Goal: Communication & Community: Answer question/provide support

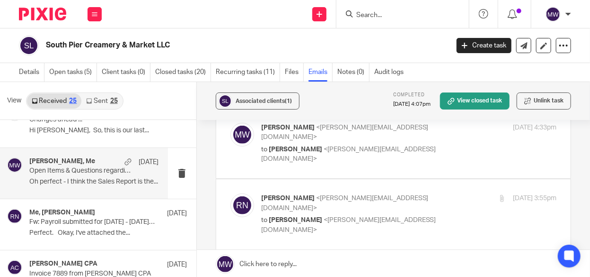
scroll to position [379, 0]
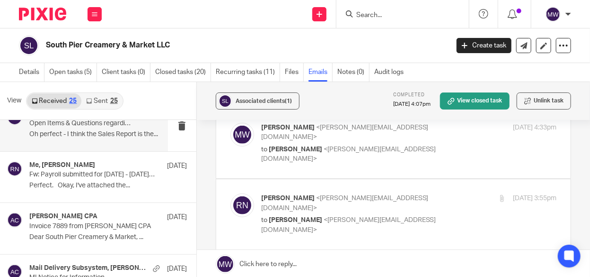
click at [110, 136] on p "Oh perfect - I think the Sales Report is the..." at bounding box center [93, 134] width 129 height 8
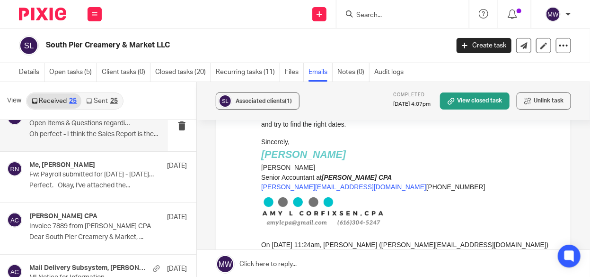
scroll to position [805, 0]
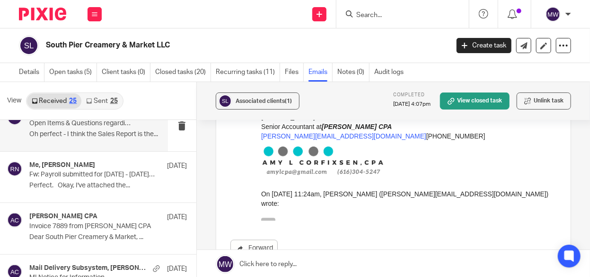
click at [268, 219] on icon "button" at bounding box center [268, 222] width 7 height 7
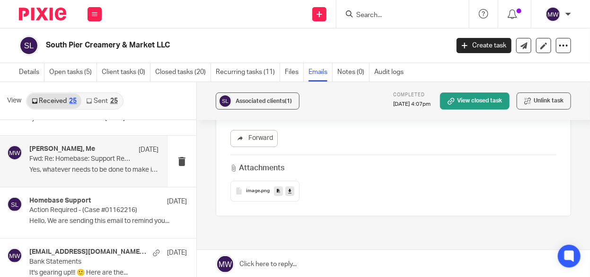
scroll to position [852, 0]
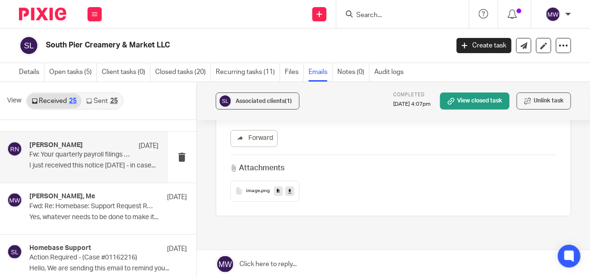
click at [98, 158] on div "Rebecca Niehus Jul 11 Fw: Your quarterly payroll filings are available to view.…" at bounding box center [93, 157] width 129 height 32
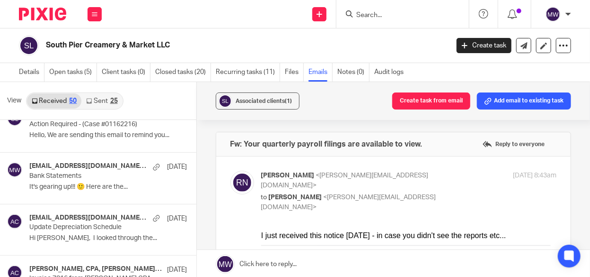
scroll to position [994, 0]
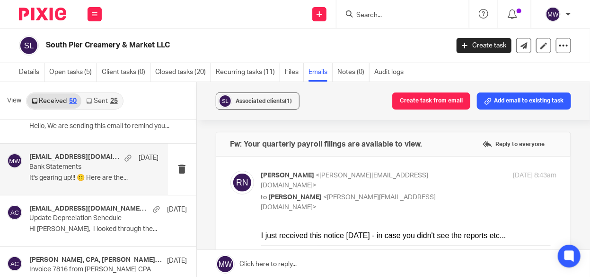
click at [122, 183] on div "rniehus@me.com, Me Jul 3 Bank Statements It's gearing up!!! 🙂 Here are the..." at bounding box center [84, 168] width 168 height 51
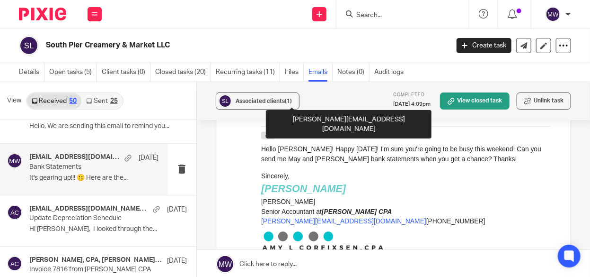
scroll to position [237, 0]
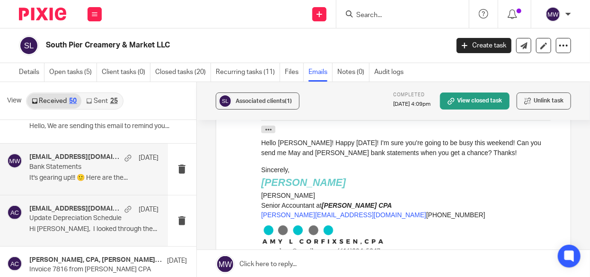
click at [116, 225] on p "Hi Amy, I looked through the..." at bounding box center [93, 229] width 129 height 8
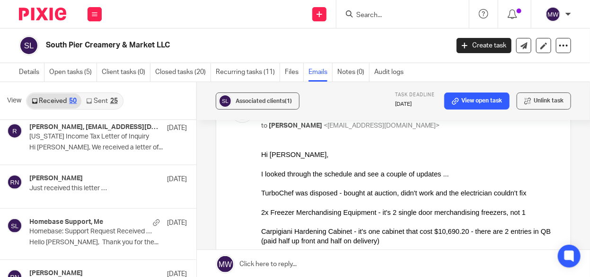
scroll to position [710, 0]
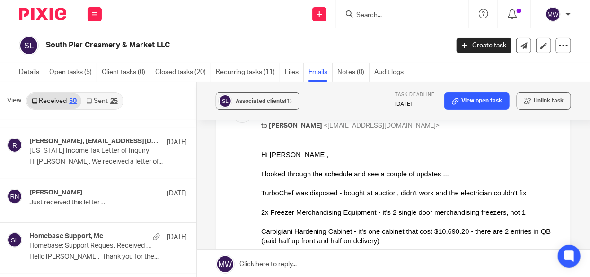
click at [114, 103] on div "25" at bounding box center [114, 101] width 8 height 7
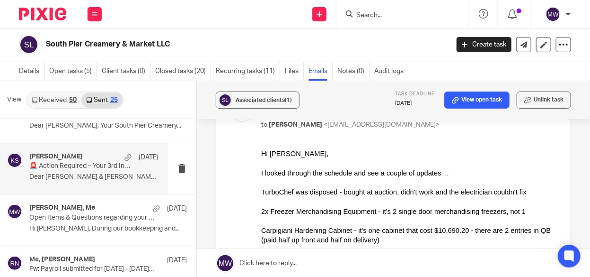
scroll to position [142, 0]
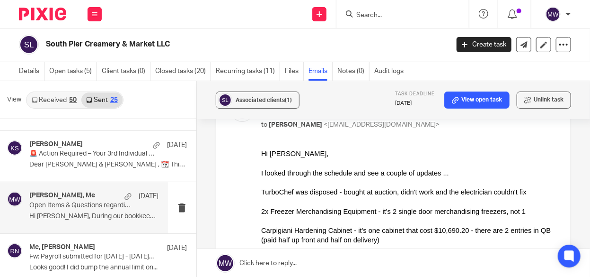
click at [95, 202] on p "Open Items & Questions regarding your Bookkeeping. ACTION NEEDED" at bounding box center [80, 205] width 103 height 8
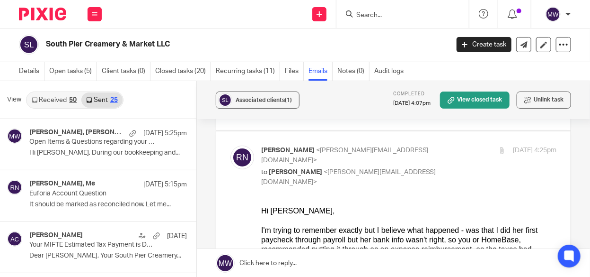
scroll to position [0, 0]
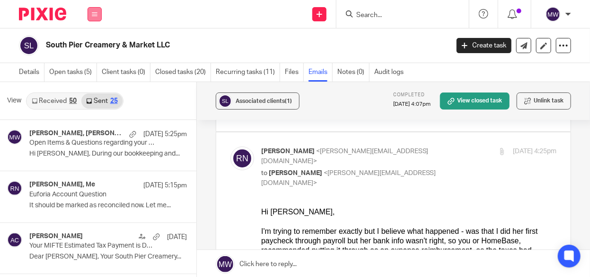
click at [91, 12] on button at bounding box center [95, 14] width 14 height 14
click at [91, 60] on link "Email" at bounding box center [90, 57] width 16 height 7
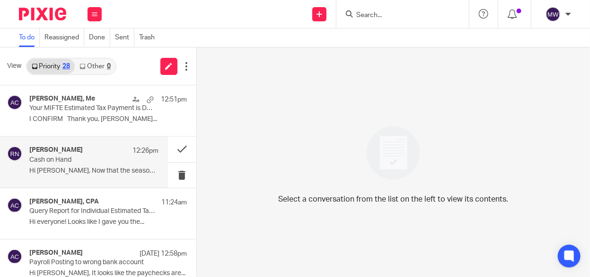
click at [82, 154] on div "[PERSON_NAME] 12:26pm" at bounding box center [93, 150] width 129 height 9
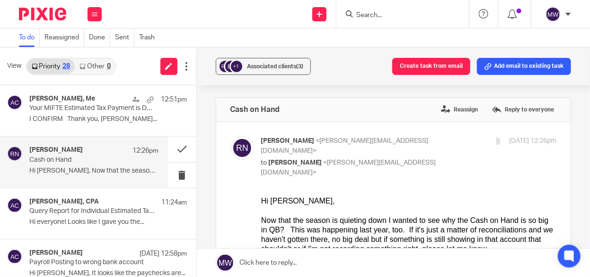
click at [116, 152] on div "Rebecca Niehus 12:26pm" at bounding box center [93, 150] width 129 height 9
click at [503, 108] on label "Reply to everyone" at bounding box center [523, 109] width 67 height 14
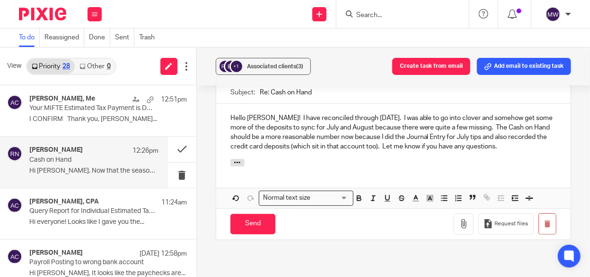
scroll to position [470, 0]
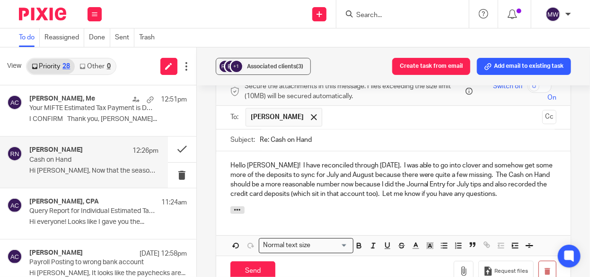
click at [415, 175] on p "Hello Rebecca! I have reconciled through 7.31.25. I was able to go into clover …" at bounding box center [394, 180] width 326 height 38
click at [419, 175] on p "Hello Rebecca! I have reconciled through 7.31.25. I was able to go into clover …" at bounding box center [394, 180] width 326 height 38
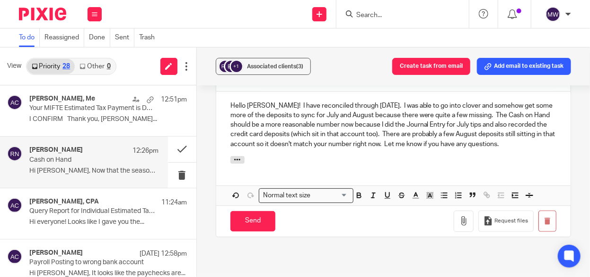
scroll to position [554, 0]
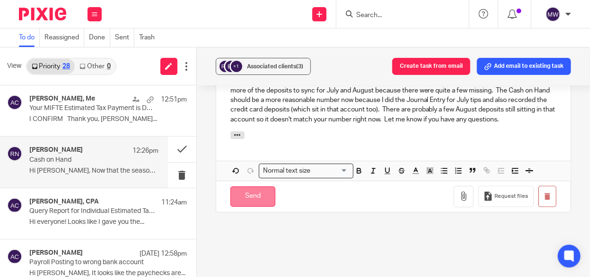
click at [257, 186] on input "Send" at bounding box center [253, 196] width 45 height 20
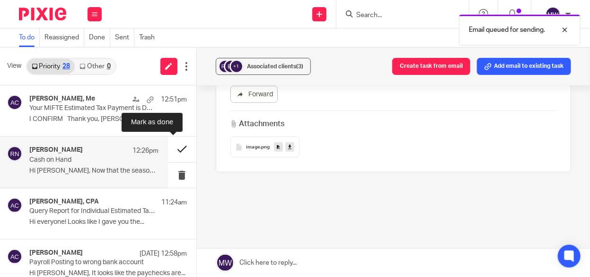
click at [175, 149] on button at bounding box center [182, 148] width 28 height 25
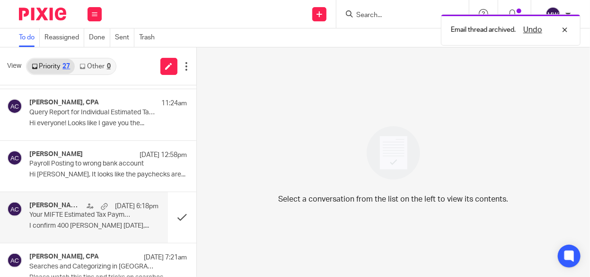
scroll to position [0, 0]
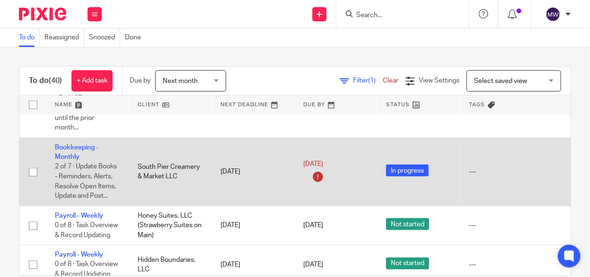
scroll to position [284, 0]
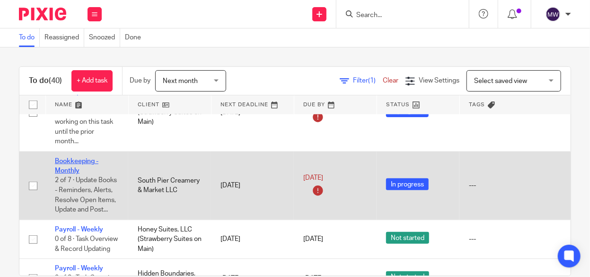
click at [68, 163] on link "Bookkeeping - Monthly" at bounding box center [77, 166] width 44 height 16
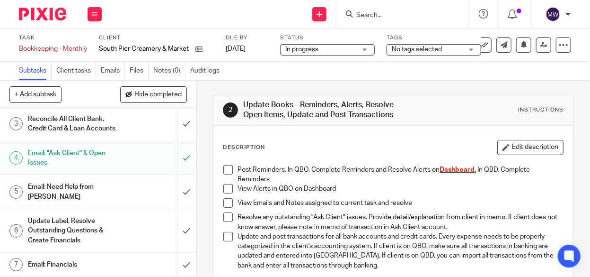
scroll to position [126, 0]
click at [96, 16] on icon at bounding box center [95, 14] width 6 height 6
click at [89, 42] on link "Work" at bounding box center [90, 44] width 17 height 7
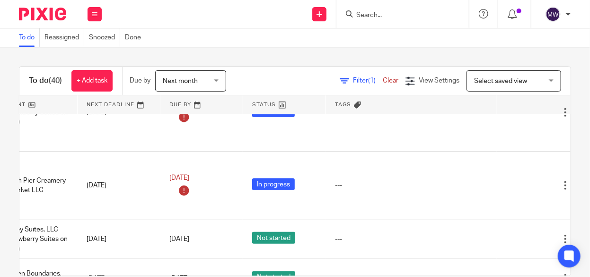
scroll to position [284, 164]
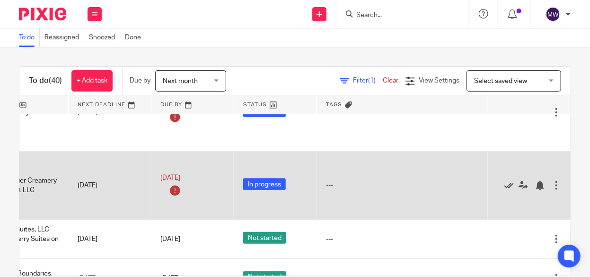
click at [505, 184] on icon at bounding box center [509, 184] width 9 height 9
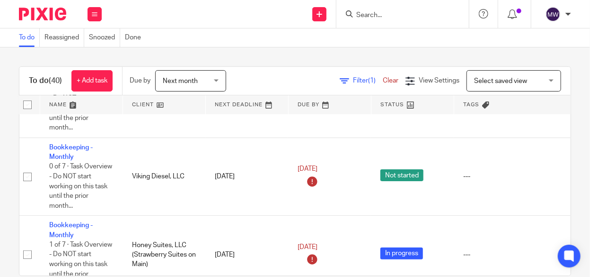
scroll to position [0, 6]
